Goal: Navigation & Orientation: Find specific page/section

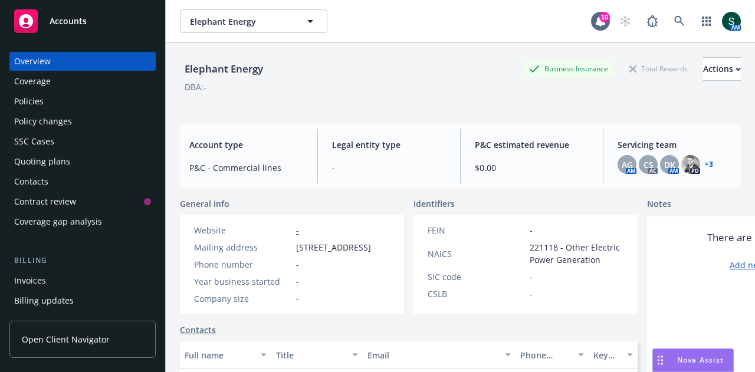
drag, startPoint x: 0, startPoint y: 0, endPoint x: 93, endPoint y: 19, distance: 95.1
click at [93, 19] on div "Accounts" at bounding box center [82, 21] width 137 height 24
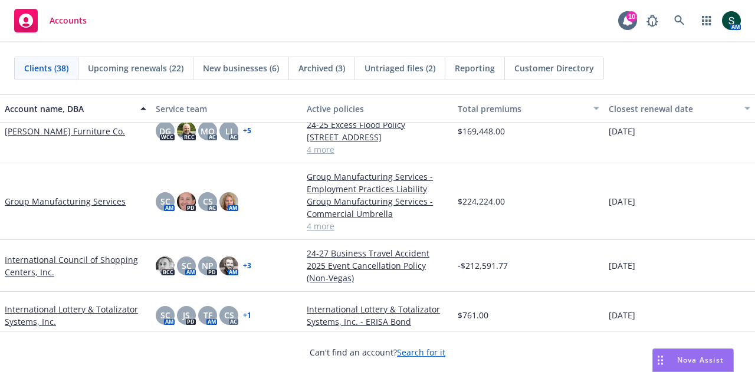
scroll to position [472, 0]
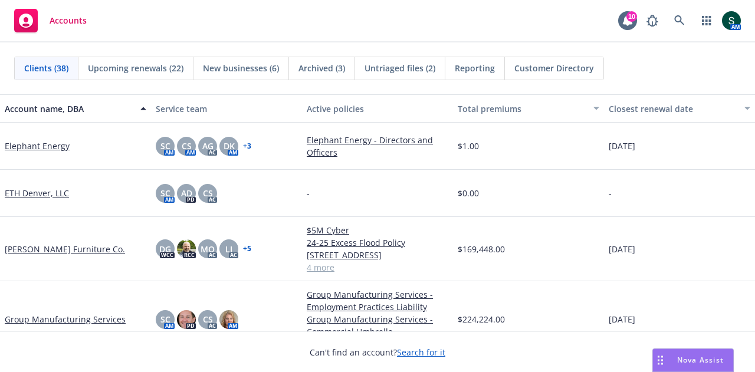
click at [37, 247] on link "[PERSON_NAME] Furniture Co." at bounding box center [65, 249] width 120 height 12
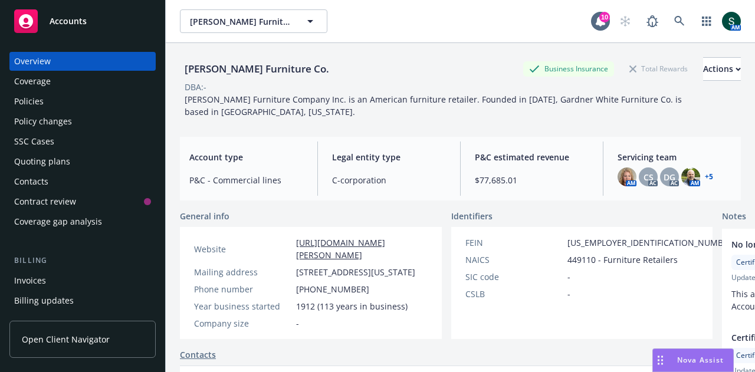
click at [34, 284] on div "Invoices" at bounding box center [30, 280] width 32 height 19
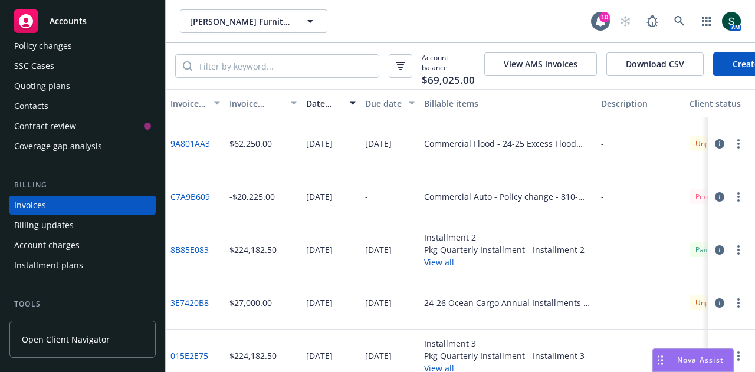
click at [34, 206] on div "Invoices" at bounding box center [30, 205] width 32 height 19
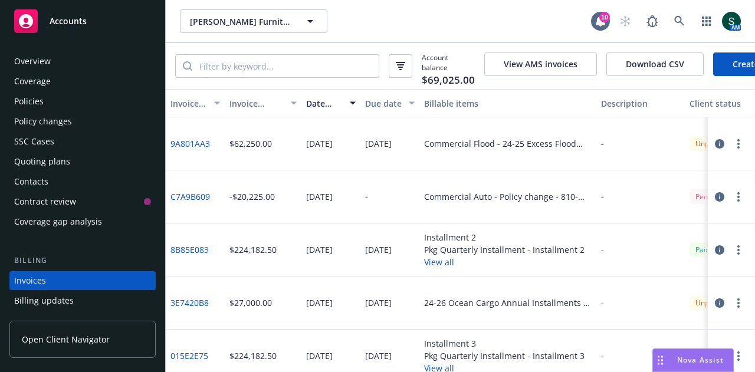
click at [44, 102] on div "Policies" at bounding box center [82, 101] width 137 height 19
